Goal: Task Accomplishment & Management: Use online tool/utility

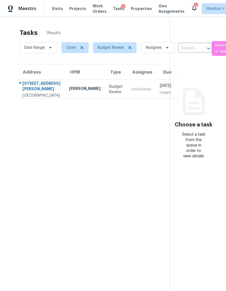
click at [34, 97] on div "Houston, TX, 77069" at bounding box center [41, 95] width 38 height 5
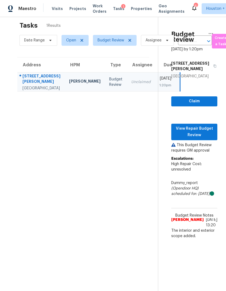
scroll to position [8, 0]
click at [211, 138] on span "View Repair Budget Review" at bounding box center [193, 131] width 37 height 13
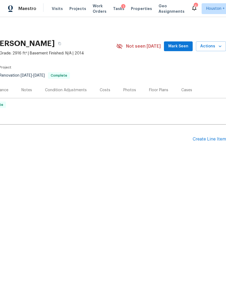
scroll to position [0, 80]
click at [215, 47] on span "Actions" at bounding box center [210, 46] width 21 height 7
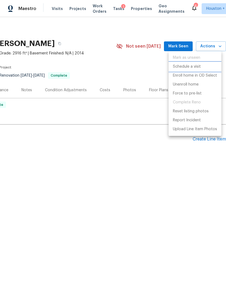
click at [197, 65] on p "Schedule a visit" at bounding box center [187, 67] width 28 height 6
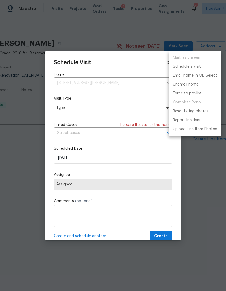
click at [115, 125] on div at bounding box center [113, 145] width 226 height 291
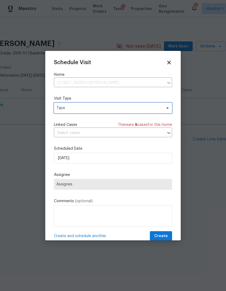
click at [139, 112] on span "Type" at bounding box center [113, 108] width 118 height 11
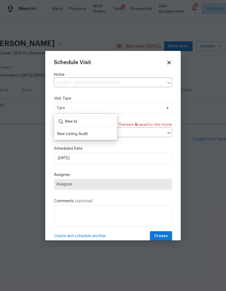
type input "New lis"
click at [78, 130] on div "New Listing Audit" at bounding box center [85, 134] width 60 height 8
click at [81, 133] on div "New Listing Audit" at bounding box center [72, 133] width 31 height 5
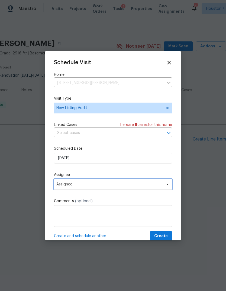
click at [122, 188] on span "Assignee" at bounding box center [113, 184] width 118 height 11
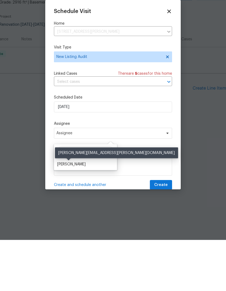
type input "[PERSON_NAME]"
click at [74, 212] on div "[PERSON_NAME]" at bounding box center [71, 214] width 28 height 5
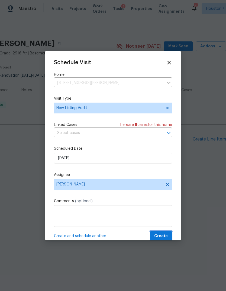
click at [159, 235] on span "Create" at bounding box center [161, 236] width 14 height 7
